Goal: Task Accomplishment & Management: Use online tool/utility

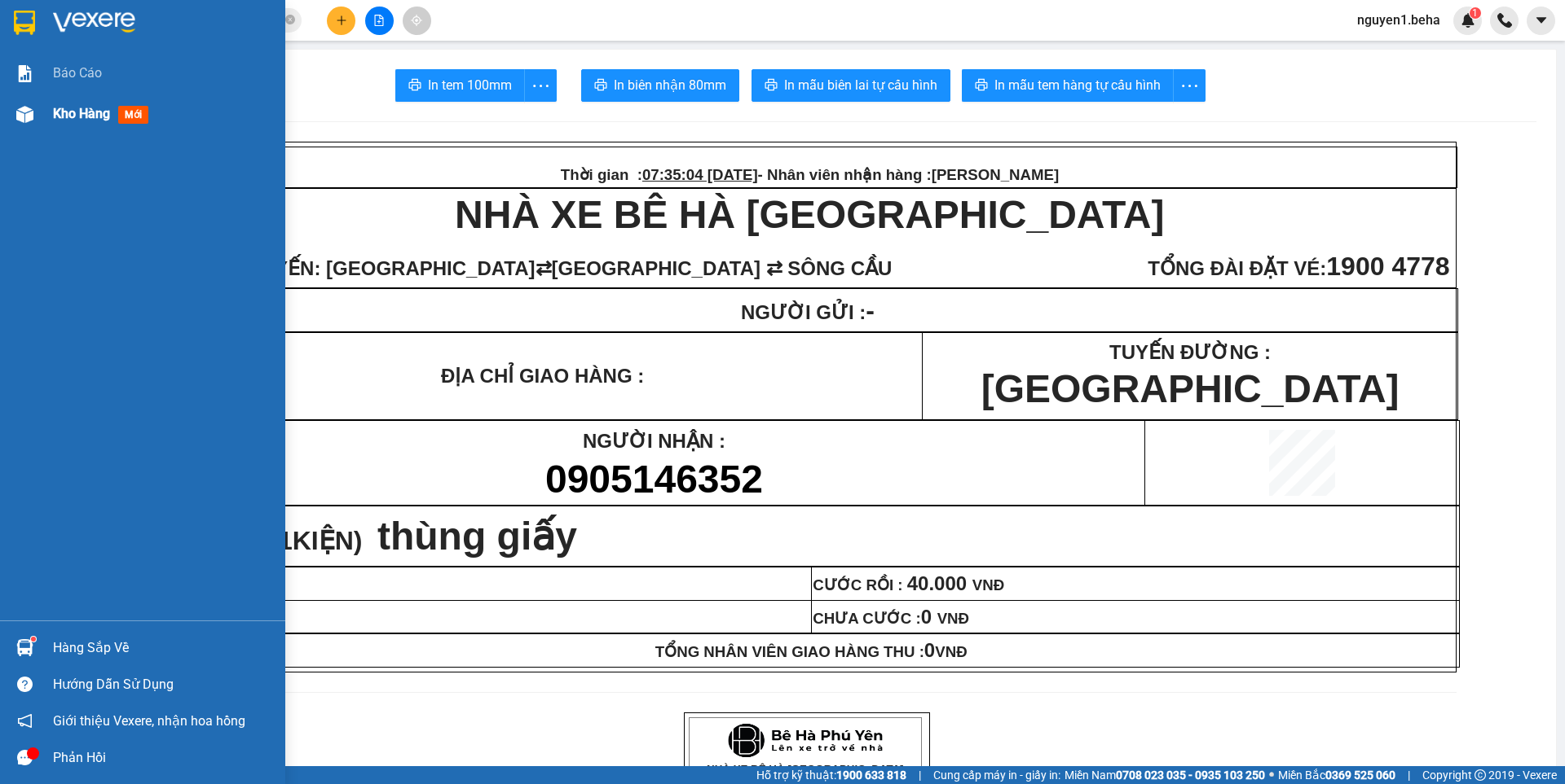
click at [25, 112] on img at bounding box center [24, 114] width 17 height 17
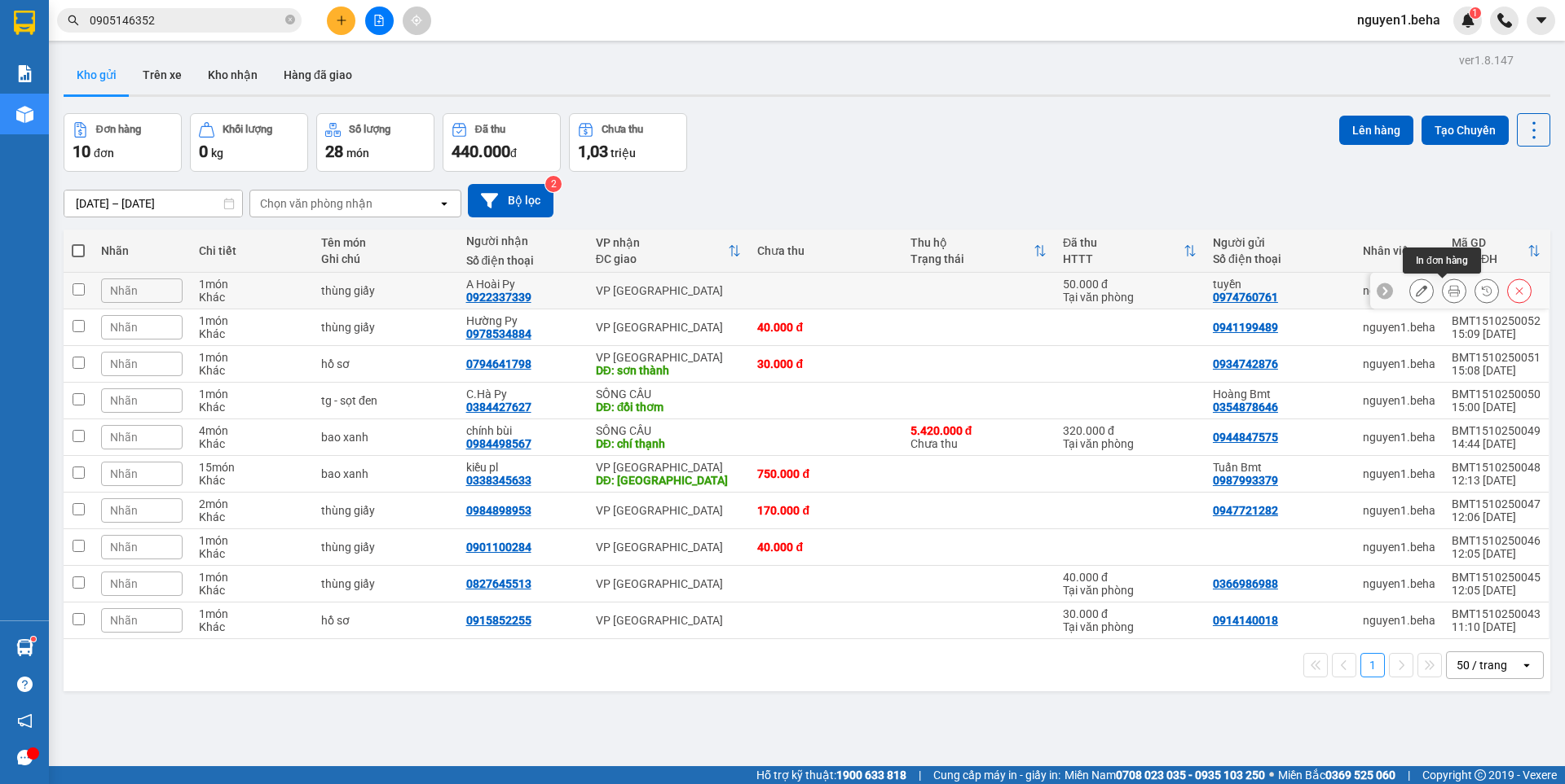
click at [1448, 290] on icon at bounding box center [1454, 290] width 11 height 11
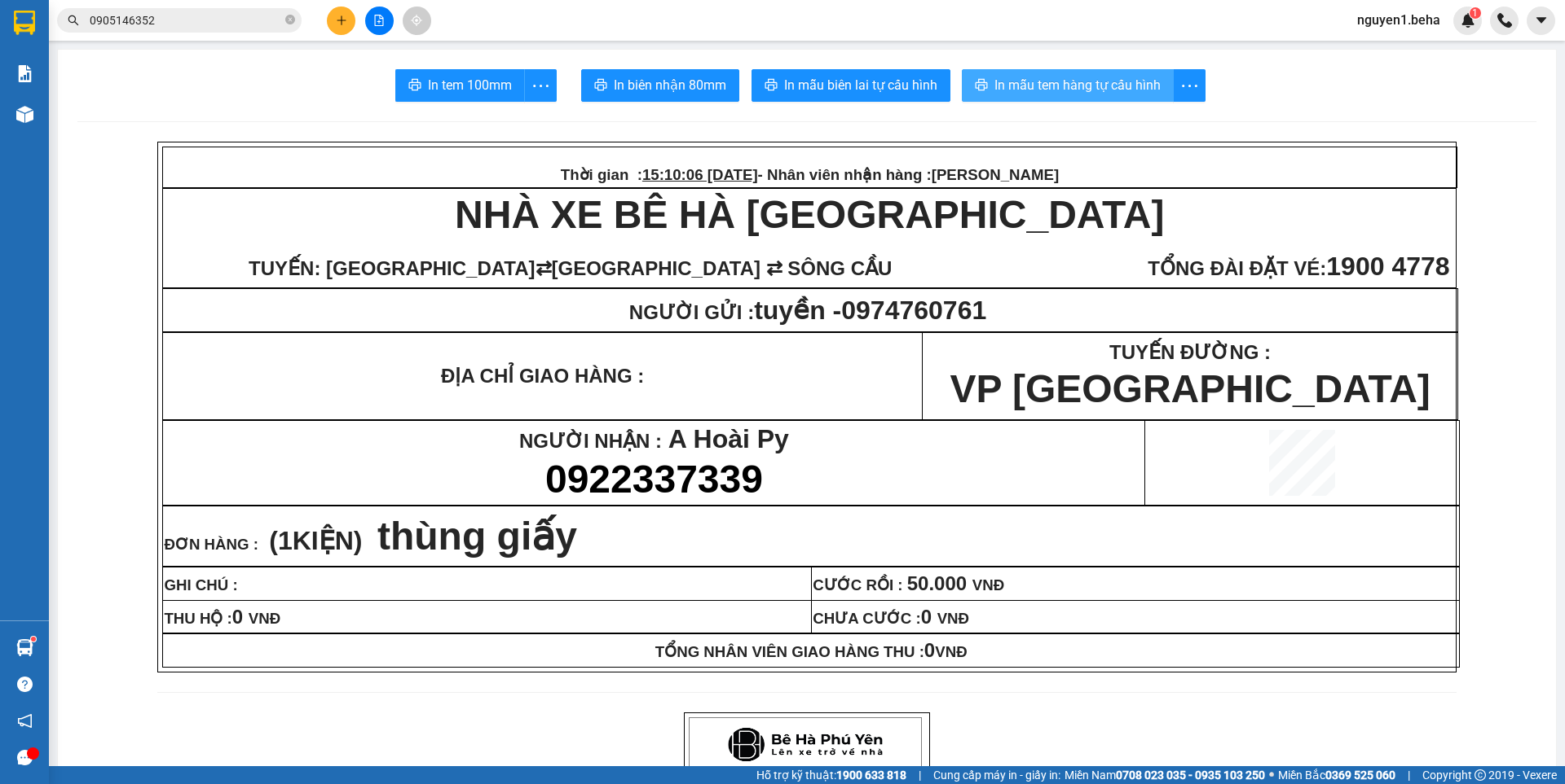
click at [1117, 87] on span "In mẫu tem hàng tự cấu hình" at bounding box center [1078, 85] width 166 height 21
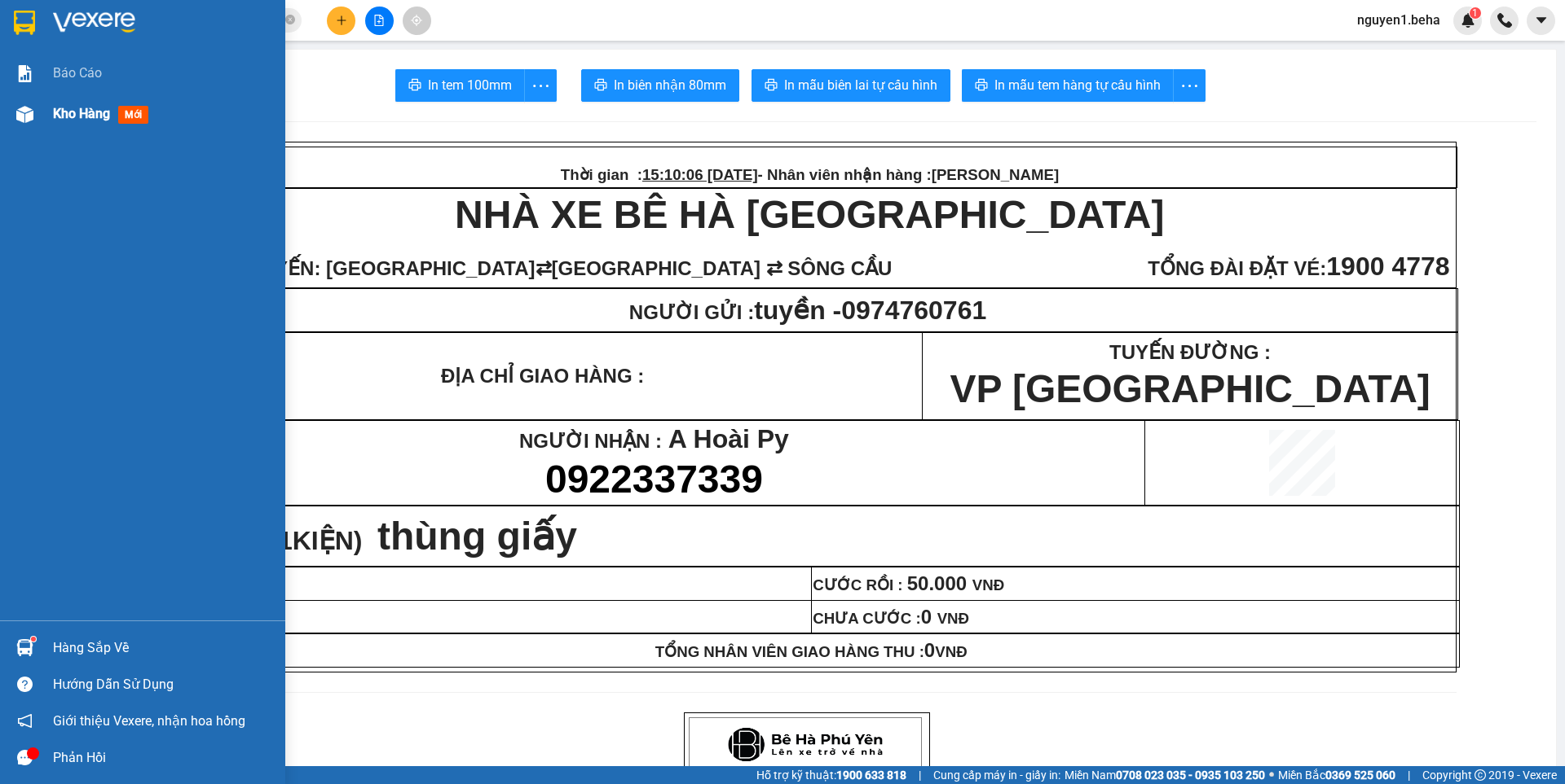
click at [26, 104] on div at bounding box center [24, 114] width 29 height 29
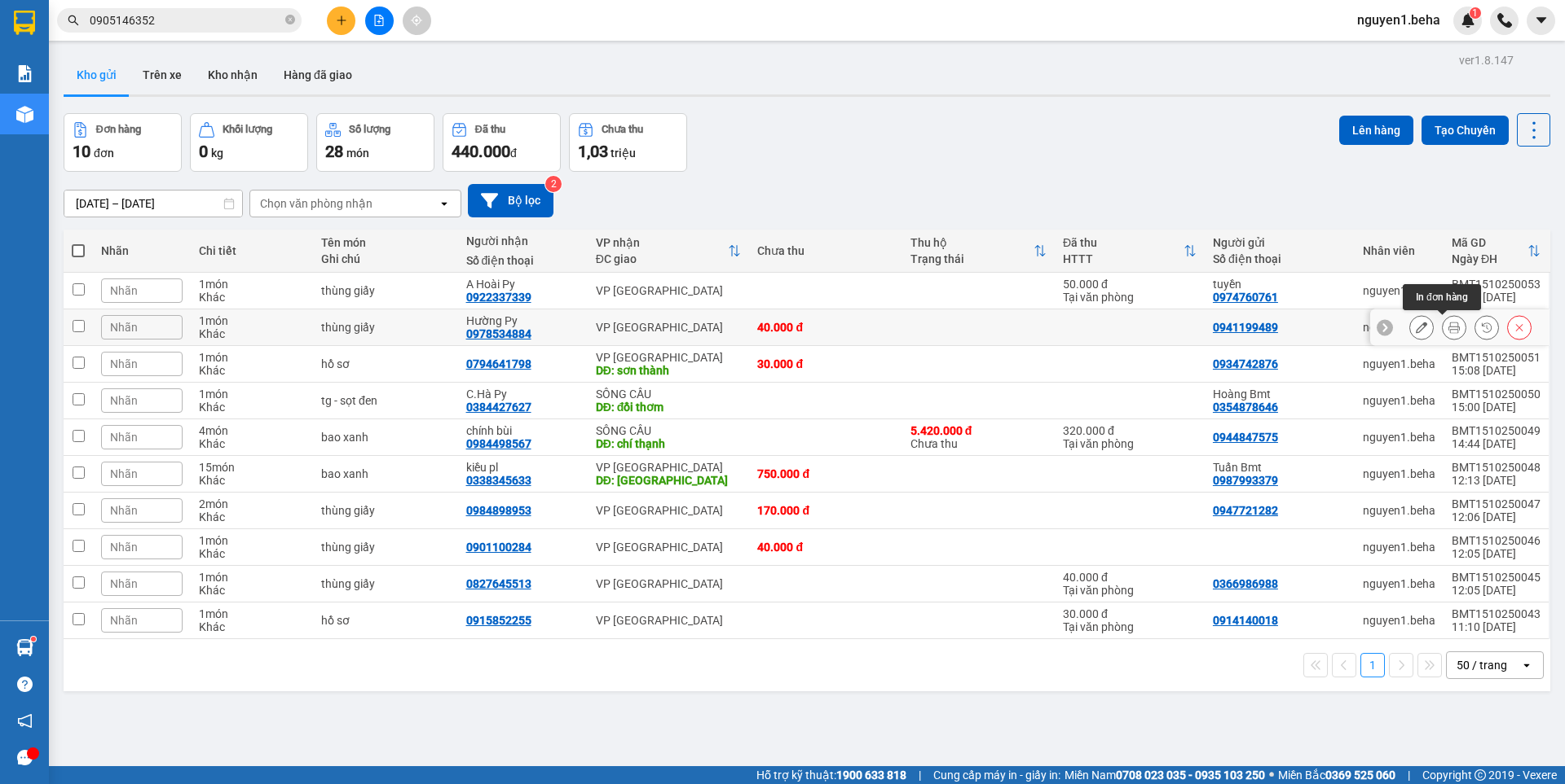
click at [1448, 324] on icon at bounding box center [1454, 328] width 11 height 11
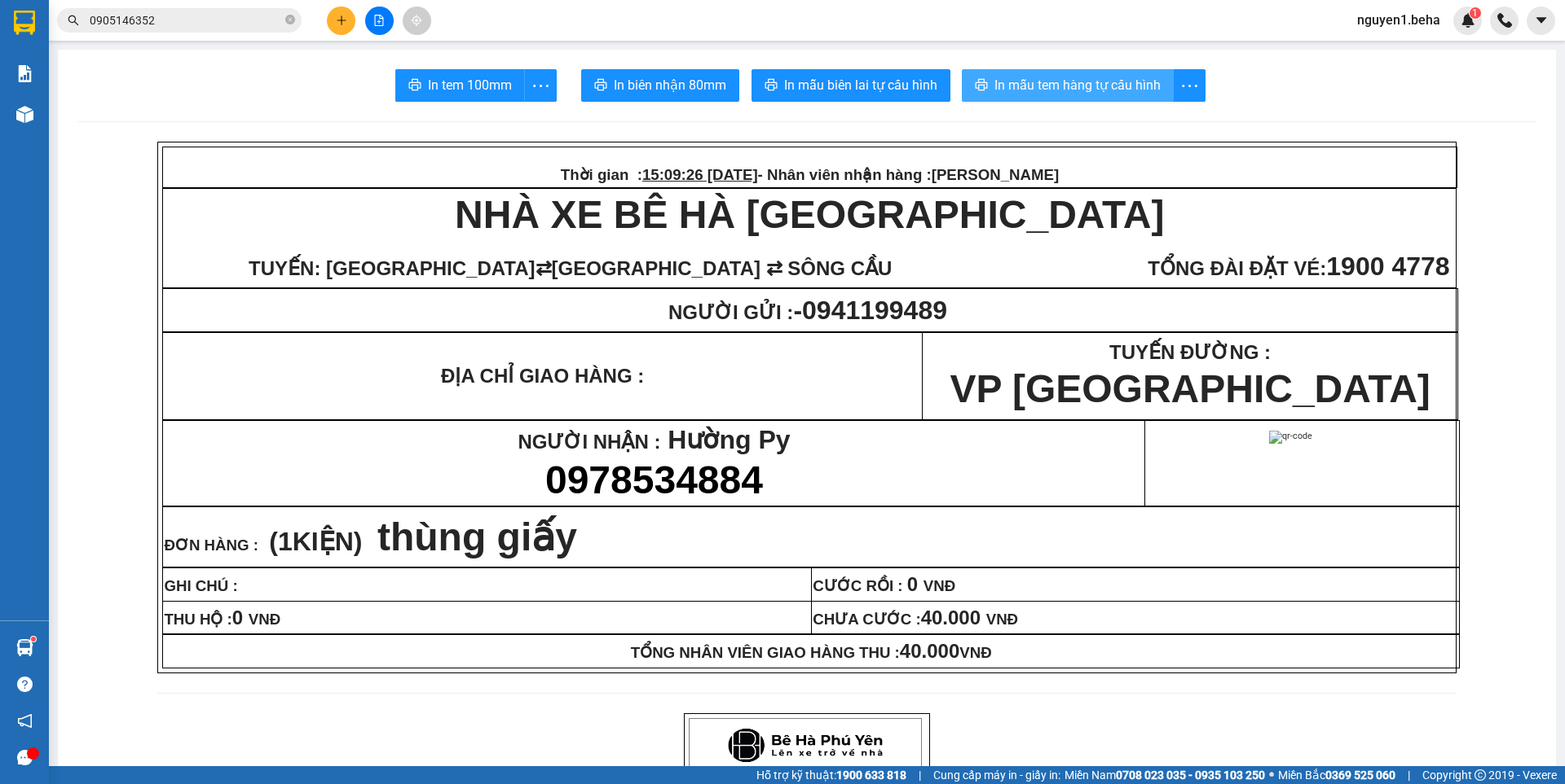
click at [1074, 83] on span "In mẫu tem hàng tự cấu hình" at bounding box center [1078, 85] width 166 height 21
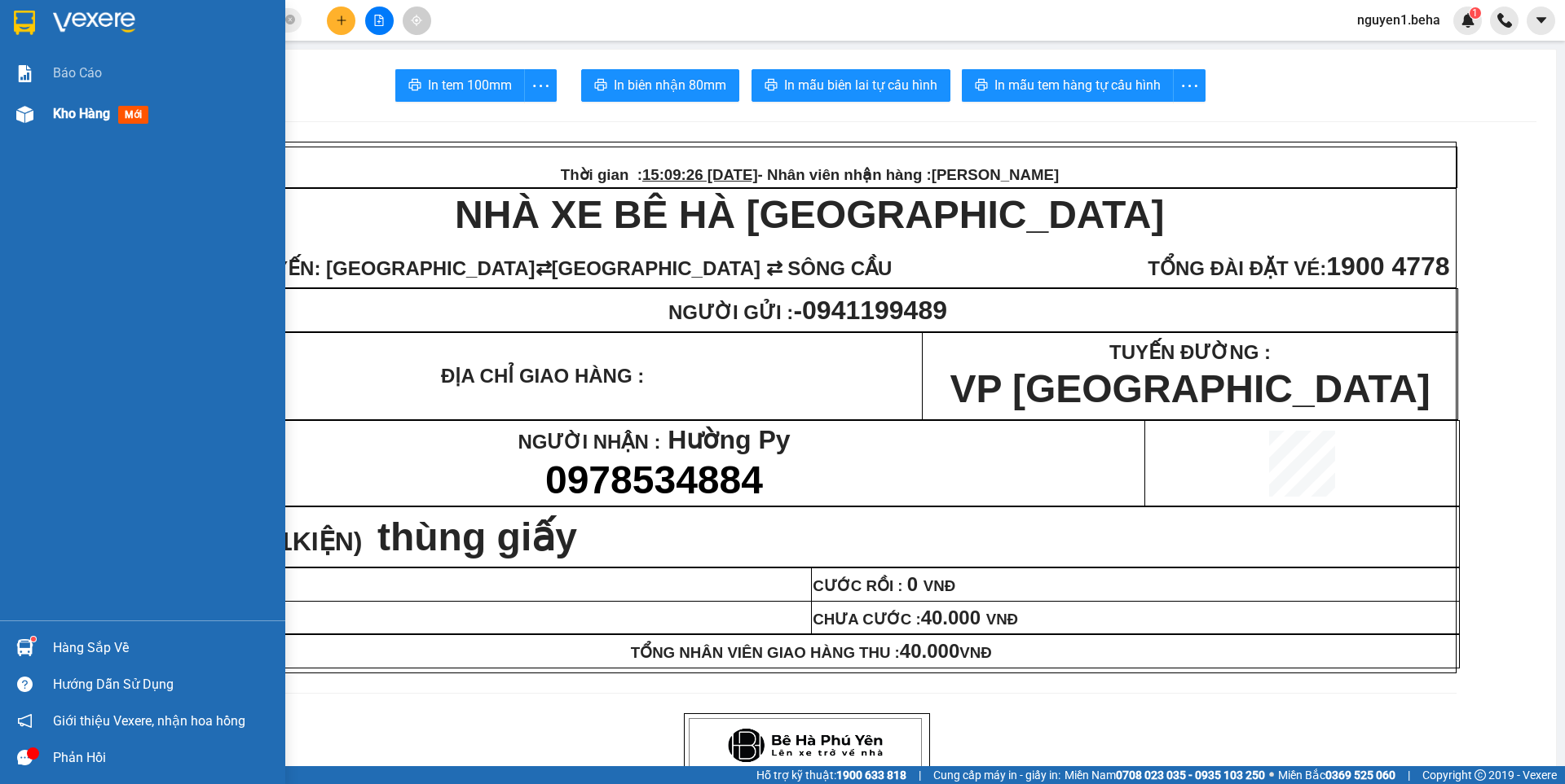
click at [9, 105] on div "Kho hàng mới" at bounding box center [142, 114] width 285 height 41
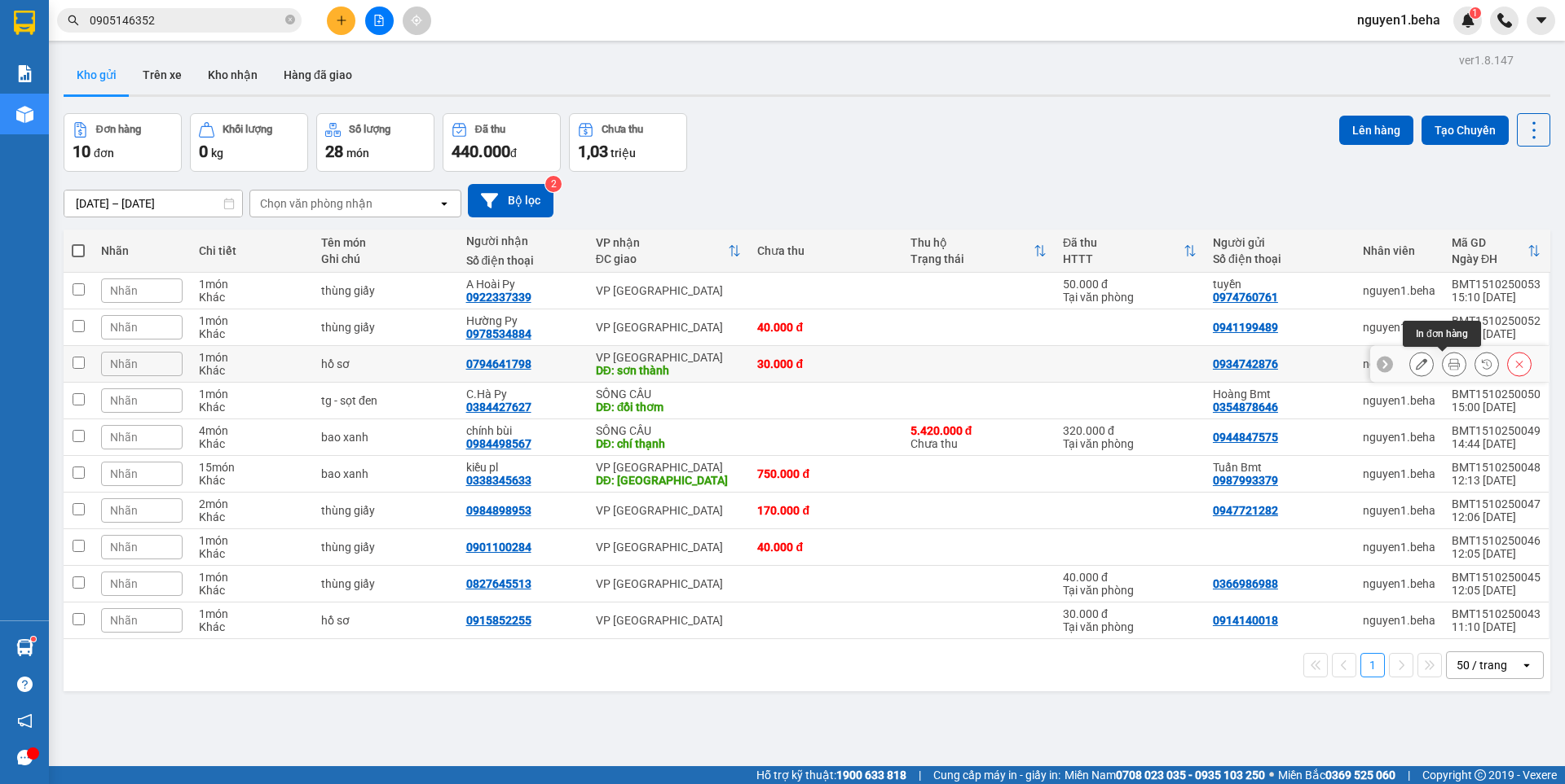
click at [1448, 367] on button at bounding box center [1454, 364] width 22 height 29
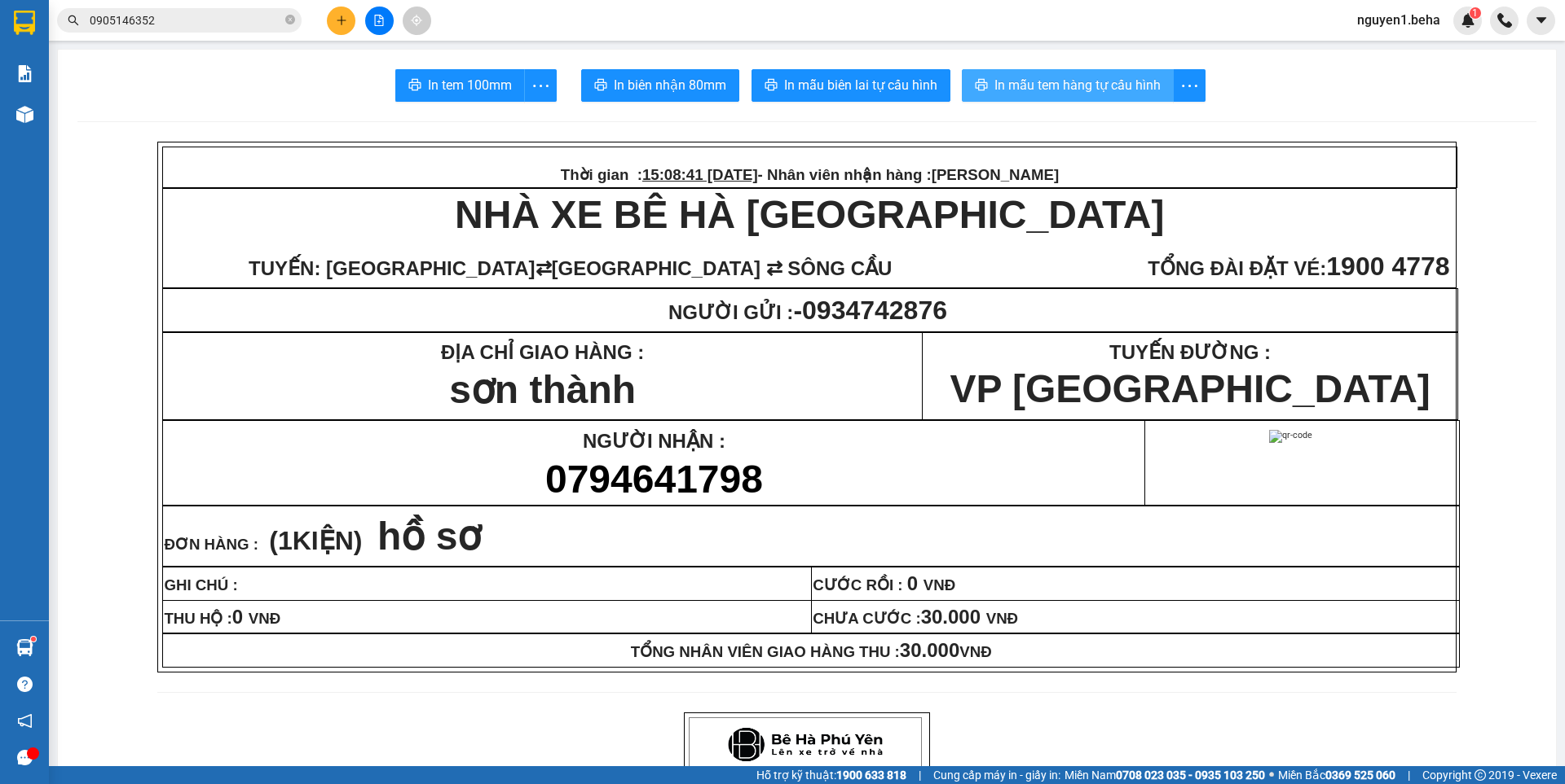
click at [1065, 71] on button "In mẫu tem hàng tự cấu hình" at bounding box center [1067, 85] width 212 height 33
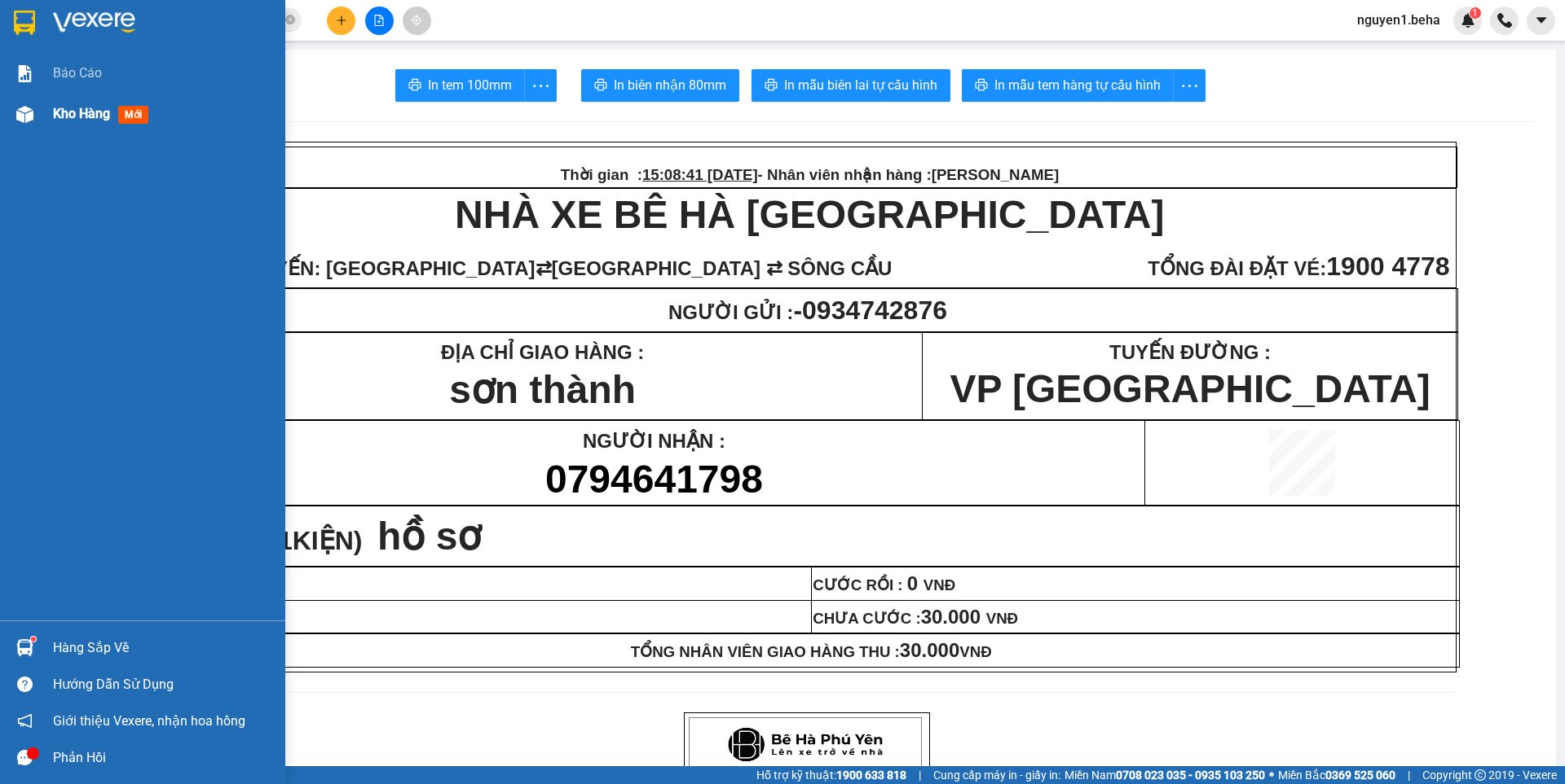
click at [31, 114] on img at bounding box center [24, 114] width 17 height 17
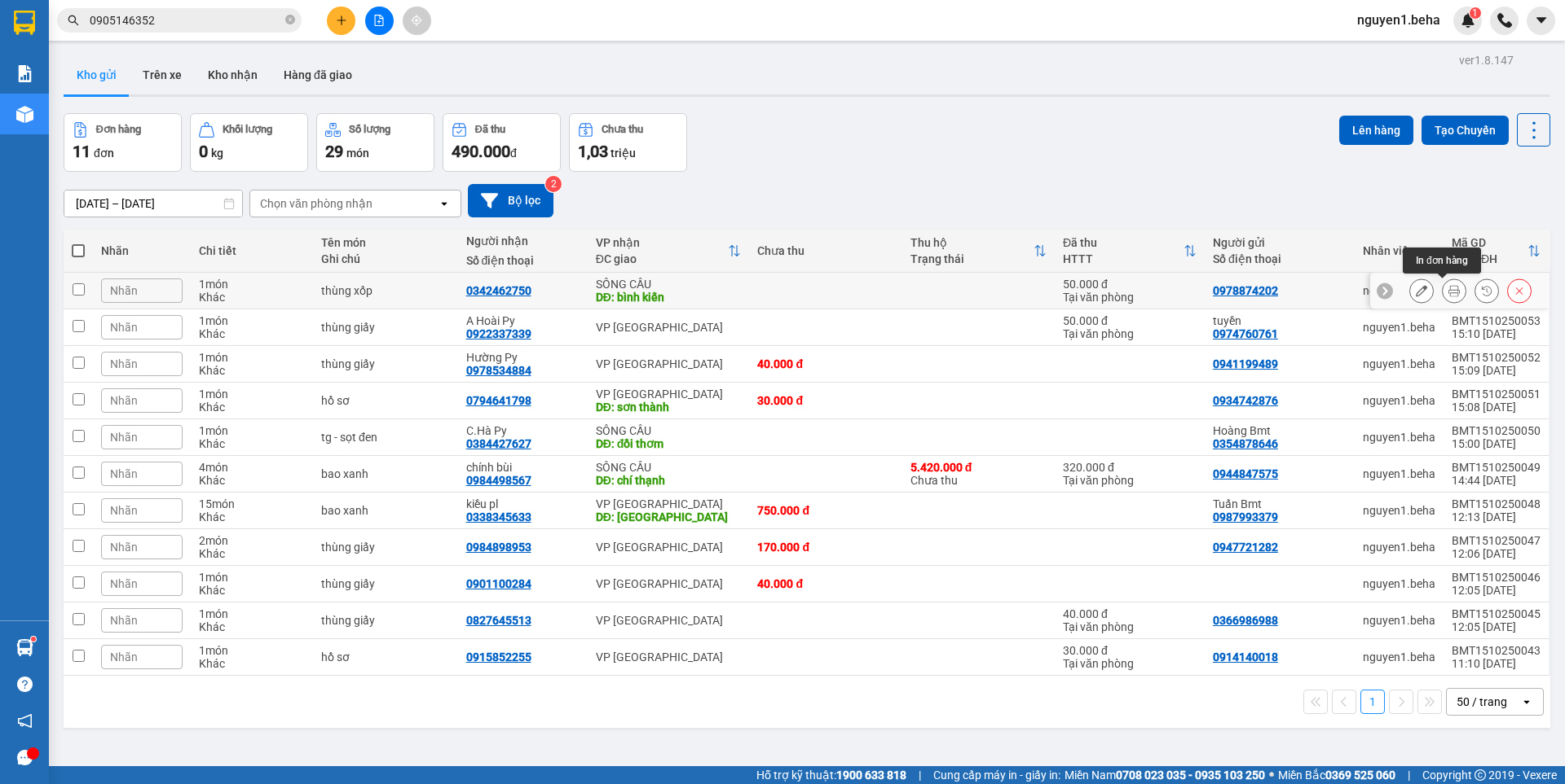
click at [1448, 291] on icon at bounding box center [1454, 290] width 11 height 11
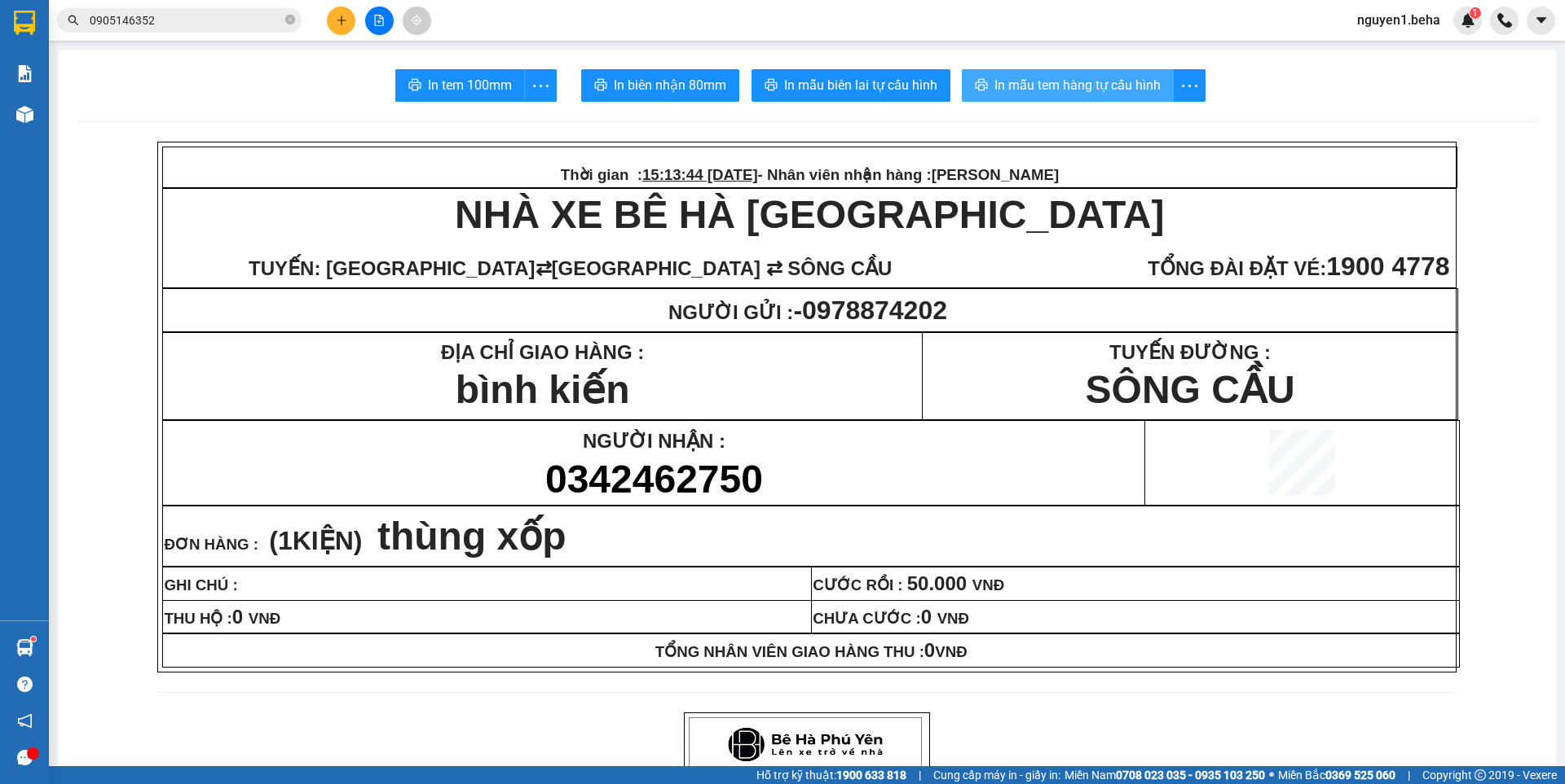
click at [1040, 91] on span "In mẫu tem hàng tự cấu hình" at bounding box center [1078, 85] width 166 height 21
